Goal: Task Accomplishment & Management: Use online tool/utility

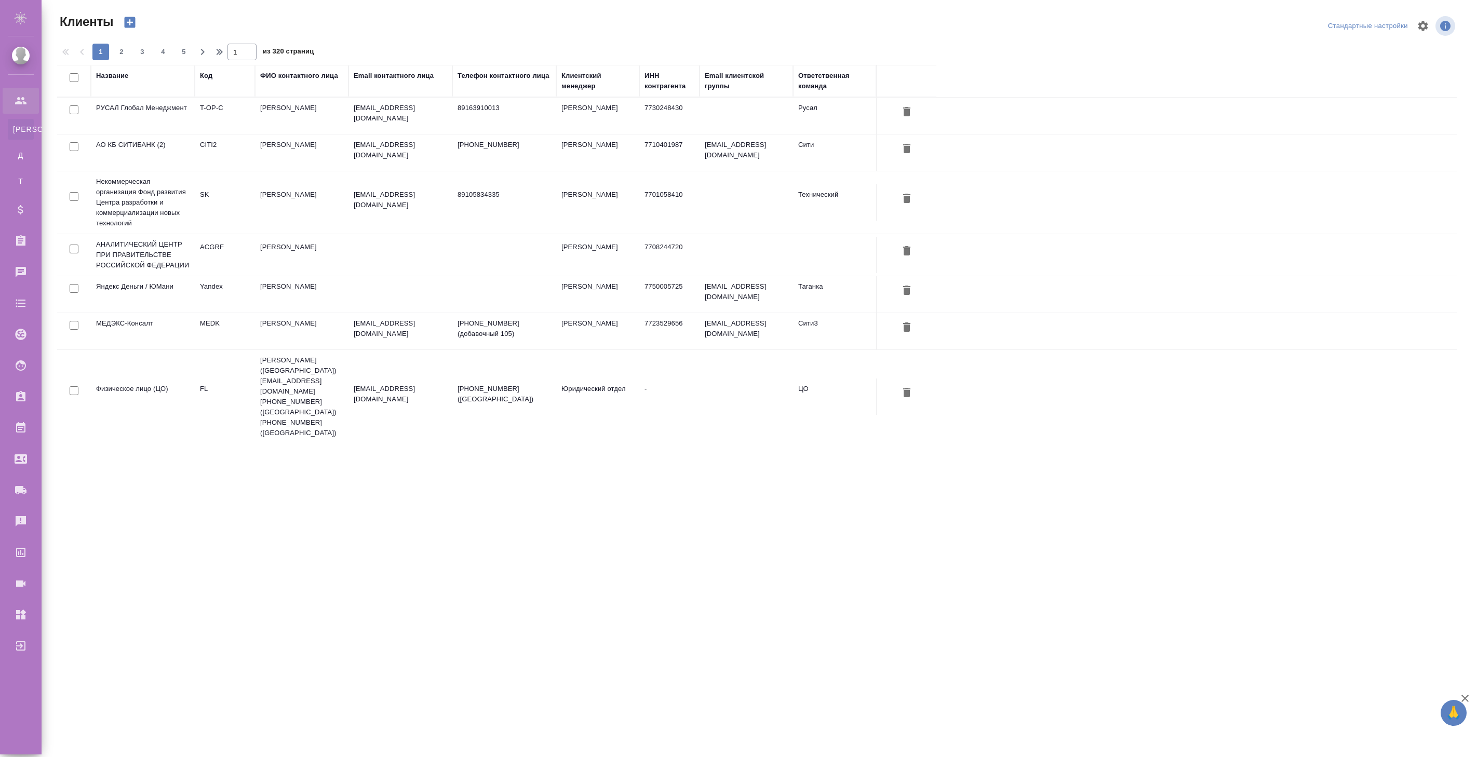
select select "RU"
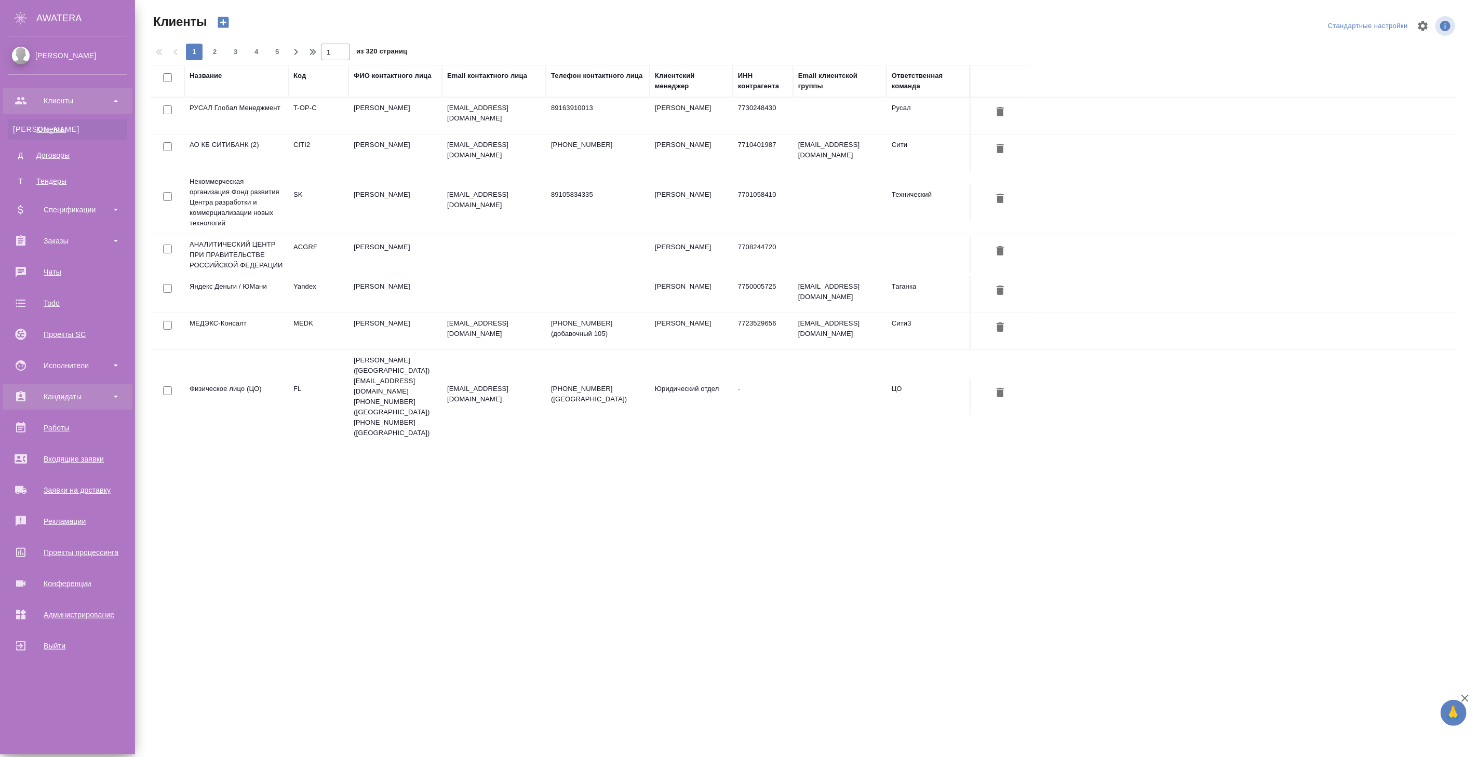
click at [84, 393] on div "Кандидаты" at bounding box center [67, 397] width 119 height 16
click at [84, 423] on div "Подбор исполнителей" at bounding box center [67, 425] width 109 height 10
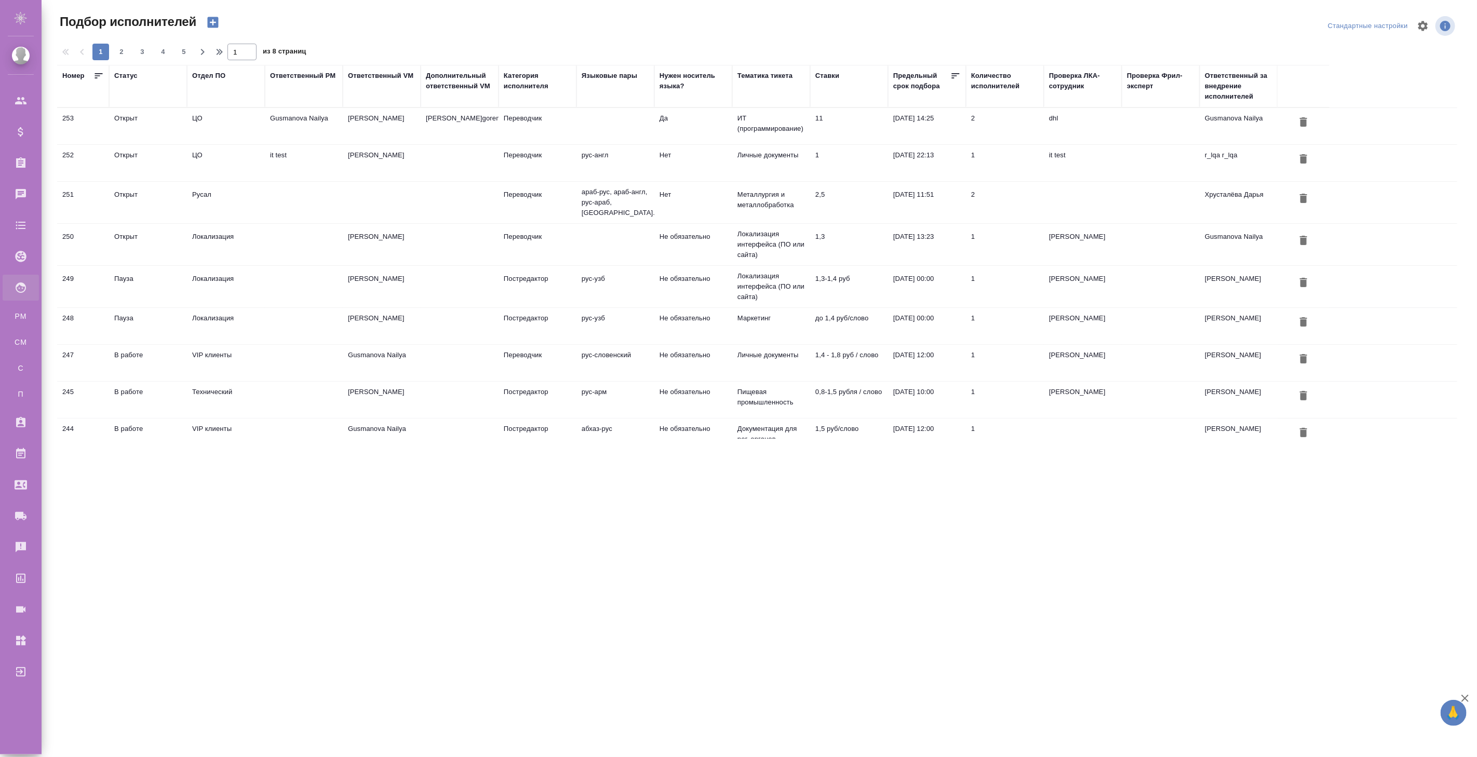
click at [524, 122] on td "Переводчик" at bounding box center [538, 126] width 78 height 36
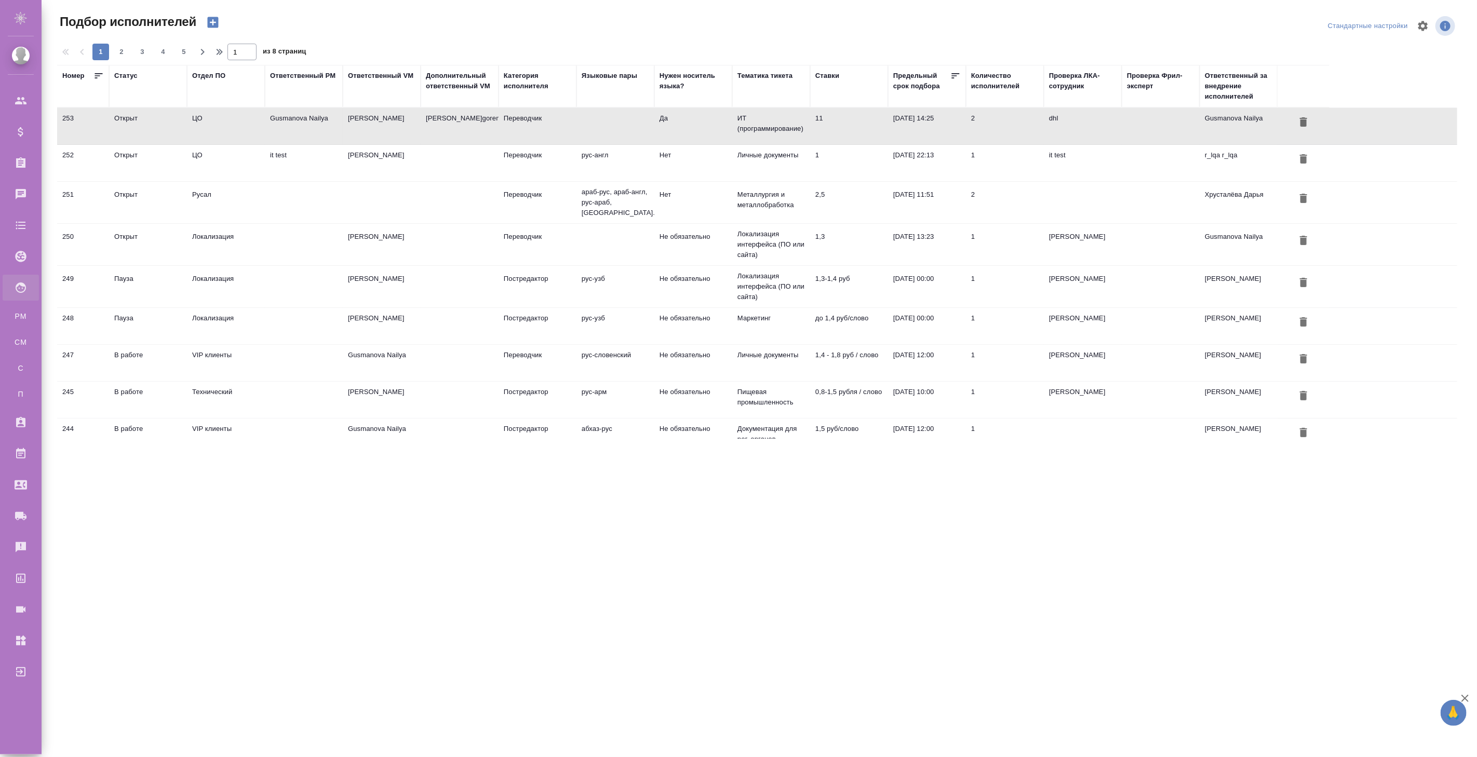
click at [524, 122] on td "Переводчик" at bounding box center [538, 126] width 78 height 36
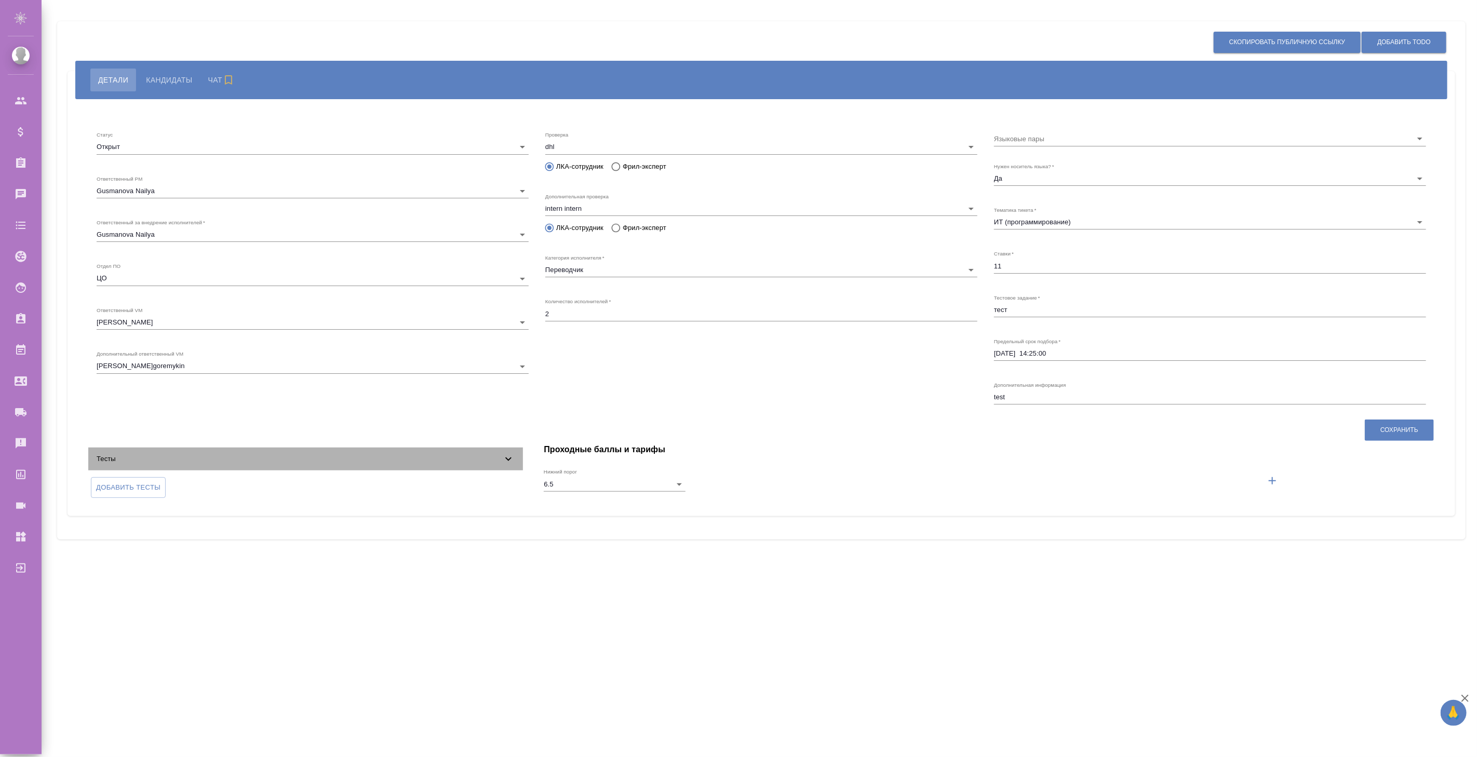
click at [505, 453] on icon at bounding box center [508, 459] width 12 height 12
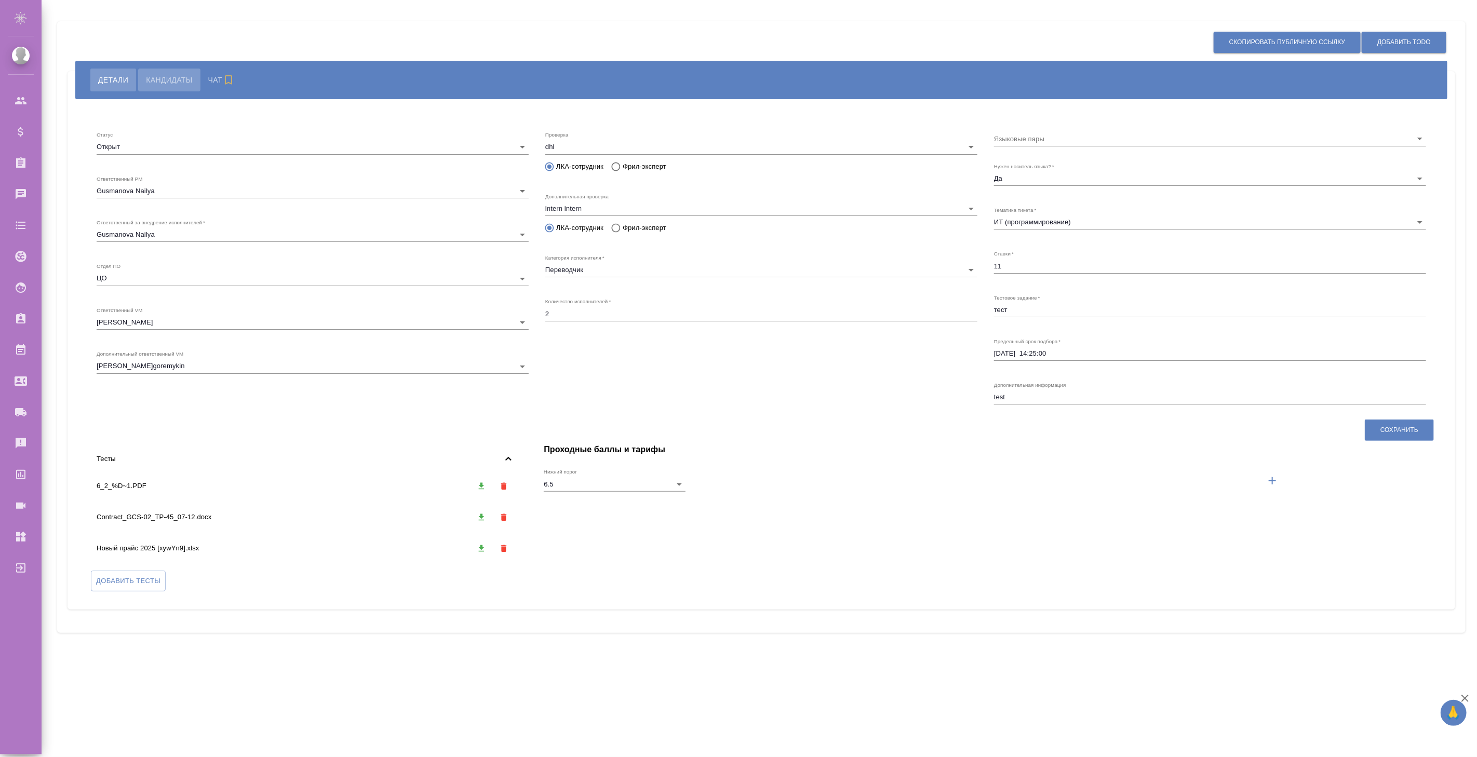
click at [178, 83] on span "Кандидаты" at bounding box center [169, 80] width 46 height 12
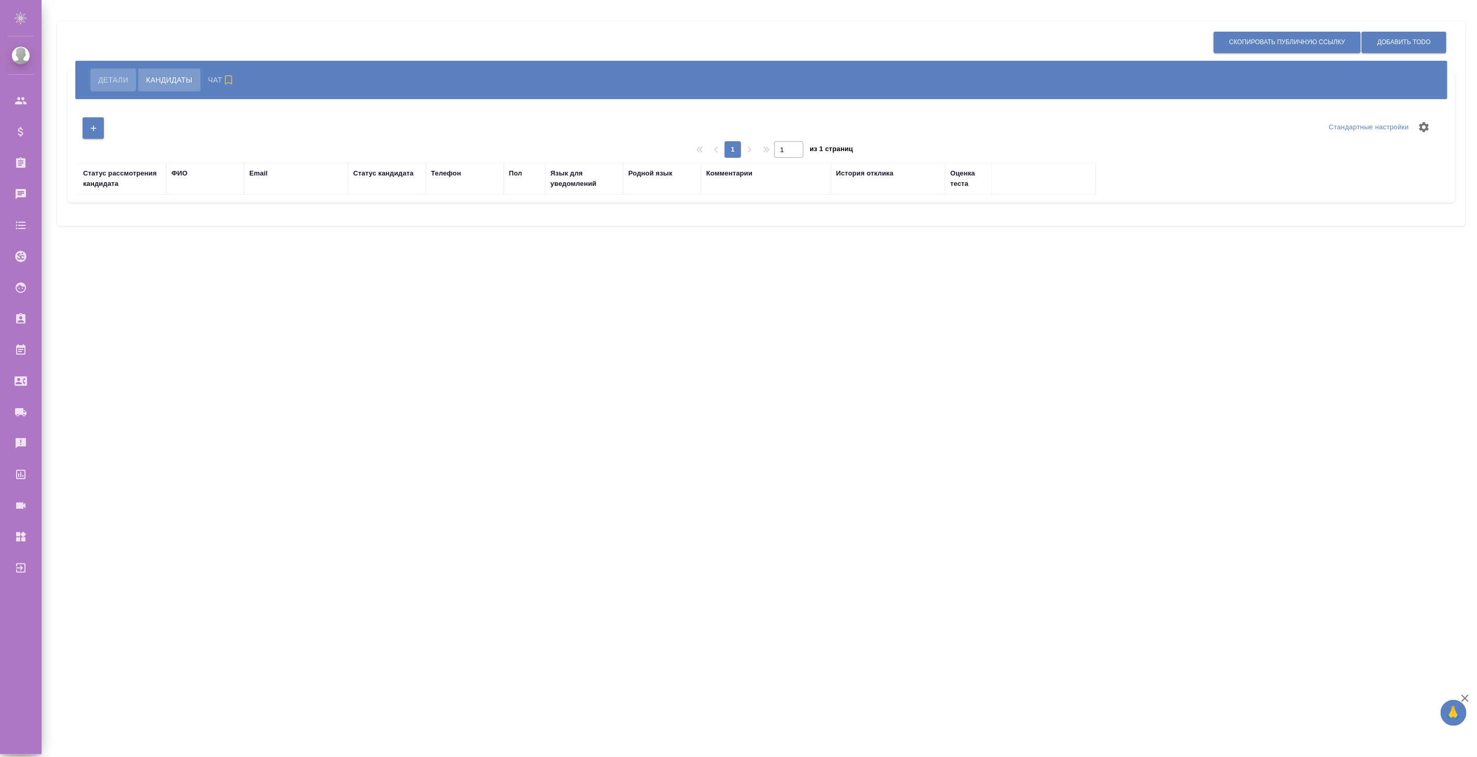
click at [122, 85] on span "Детали" at bounding box center [113, 80] width 30 height 12
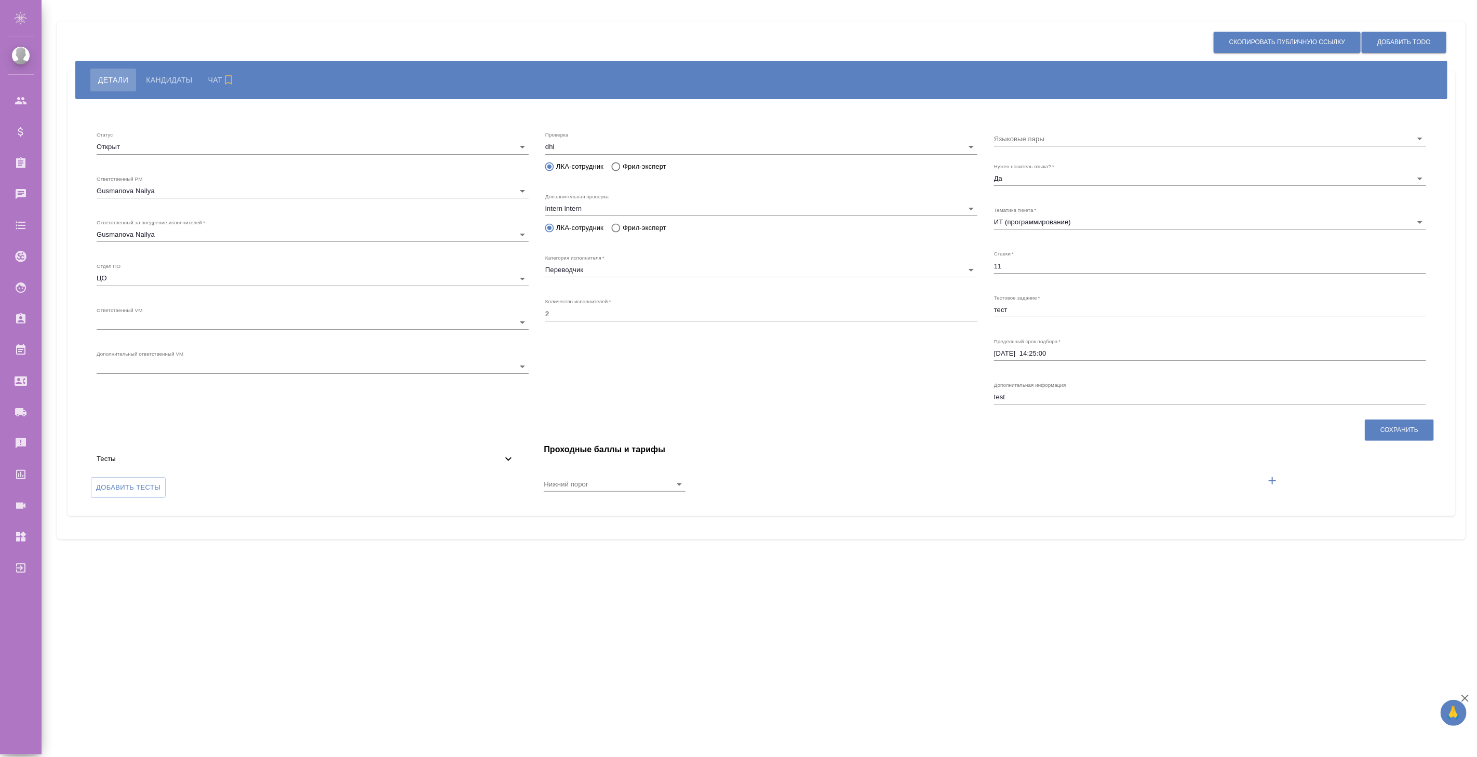
type input "6.5"
click at [503, 459] on icon at bounding box center [508, 459] width 12 height 12
click at [482, 486] on icon "button" at bounding box center [482, 486] width 6 height 7
click at [480, 513] on icon "button" at bounding box center [481, 517] width 9 height 9
